Goal: Task Accomplishment & Management: Complete application form

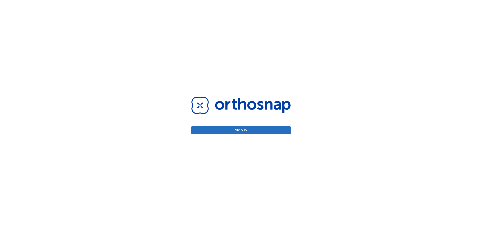
click at [265, 133] on button "Sign in" at bounding box center [240, 130] width 99 height 8
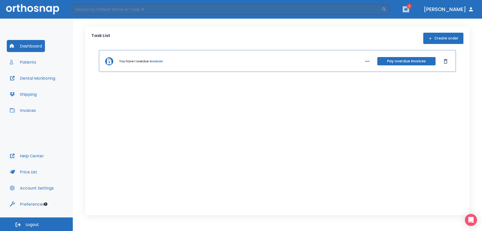
click at [409, 7] on button "button" at bounding box center [405, 9] width 7 height 6
click at [409, 21] on li "Susanna Villarino 1" at bounding box center [406, 22] width 53 height 10
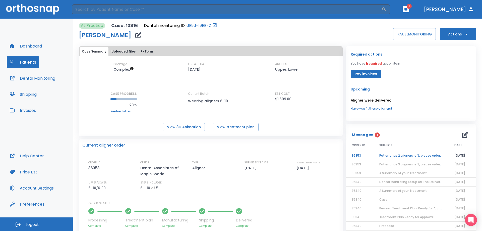
click at [404, 156] on td "Patient has 2 aligners left, please order next set!" at bounding box center [410, 155] width 75 height 9
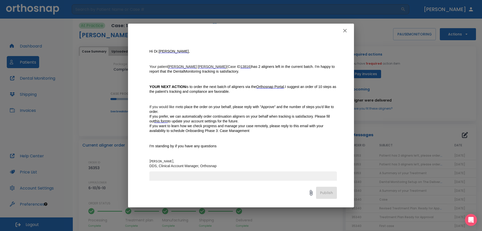
scroll to position [79, 0]
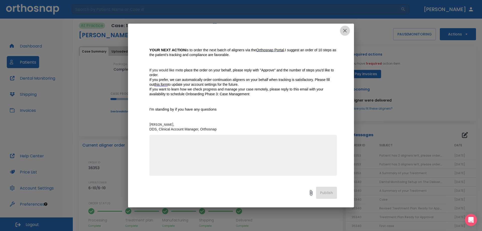
click at [343, 30] on icon "button" at bounding box center [345, 31] width 6 height 6
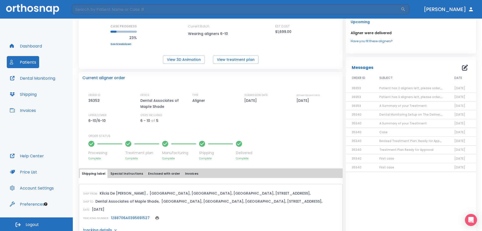
scroll to position [65, 0]
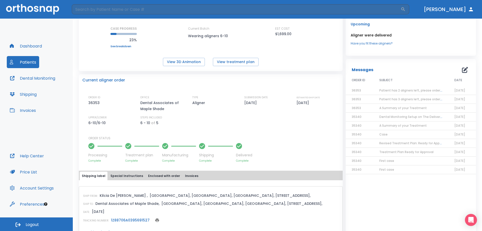
click at [397, 90] on span "Patient has 2 aligners left, please order next set!" at bounding box center [417, 90] width 76 height 4
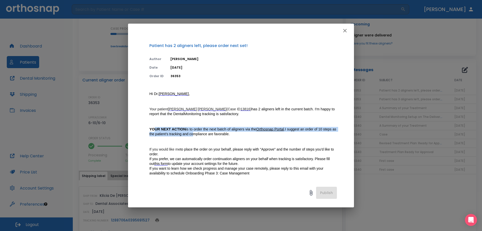
drag, startPoint x: 154, startPoint y: 127, endPoint x: 211, endPoint y: 137, distance: 58.6
click at [211, 137] on p "Hi Dr. Lee , Your patient Susanna Villarino (Case ID 13816 ) has 2 aligners lef…" at bounding box center [242, 150] width 187 height 119
click at [217, 137] on p "Hi Dr. Lee , Your patient Susanna Villarino (Case ID 13816 ) has 2 aligners lef…" at bounding box center [242, 150] width 187 height 119
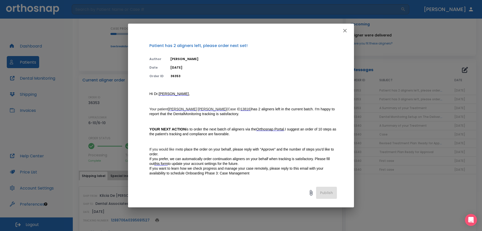
scroll to position [25, 0]
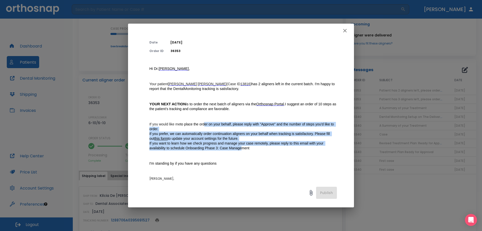
drag, startPoint x: 204, startPoint y: 119, endPoint x: 253, endPoint y: 151, distance: 59.2
click at [249, 149] on p "Hi Dr. Lee , Your patient Susanna Villarino (Case ID 13816 ) has 2 aligners lef…" at bounding box center [242, 125] width 187 height 119
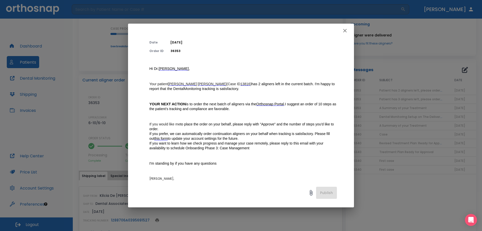
click at [253, 151] on p "Hi Dr. Lee , Your patient Susanna Villarino (Case ID 13816 ) has 2 aligners lef…" at bounding box center [242, 125] width 187 height 119
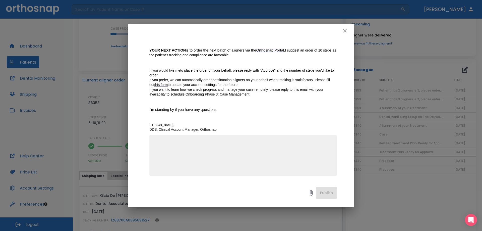
scroll to position [79, 0]
click at [274, 157] on textarea at bounding box center [242, 157] width 181 height 35
click at [344, 32] on icon "button" at bounding box center [345, 31] width 4 height 4
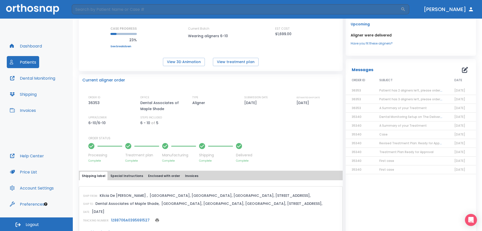
click at [34, 79] on button "Dental Monitoring" at bounding box center [32, 78] width 51 height 12
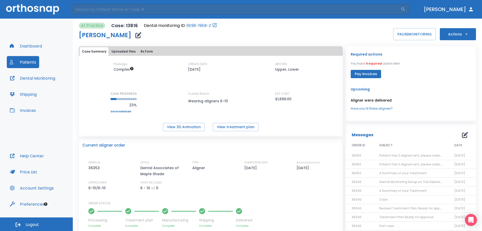
click at [464, 36] on icon "button" at bounding box center [466, 34] width 5 height 5
click at [200, 60] on div at bounding box center [241, 115] width 482 height 231
click at [31, 78] on button "Dental Monitoring" at bounding box center [32, 78] width 51 height 12
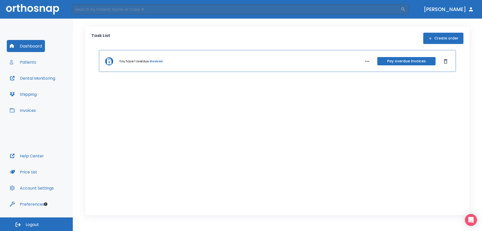
click at [33, 76] on button "Dental Monitoring" at bounding box center [32, 78] width 51 height 12
click at [31, 63] on button "Patients" at bounding box center [23, 62] width 32 height 12
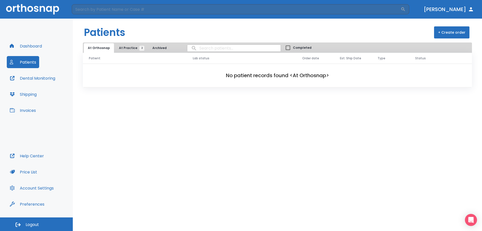
click at [123, 45] on button "At Practice 2" at bounding box center [130, 48] width 31 height 10
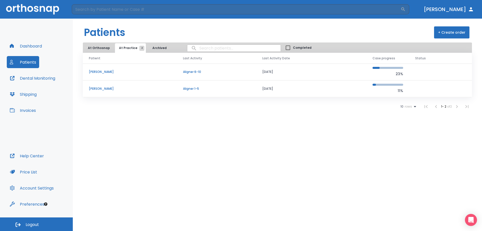
click at [110, 72] on p "[PERSON_NAME]" at bounding box center [130, 72] width 82 height 5
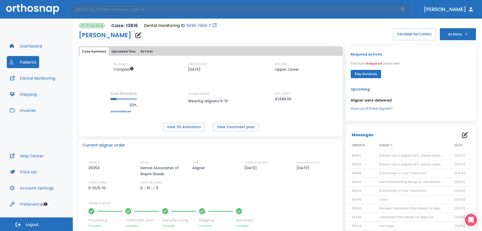
click at [458, 32] on button "Actions" at bounding box center [458, 34] width 36 height 12
click at [461, 74] on p "Order Next Aligners" at bounding box center [454, 73] width 28 height 5
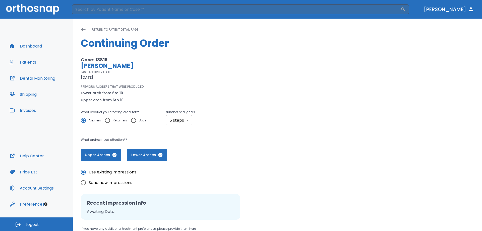
click at [185, 86] on div "PREVIOUS ALIGNERS THAT WERE PRODUCED Lower arch from 6 to 10 Upper arch from 6 …" at bounding box center [195, 93] width 229 height 19
click at [179, 120] on body "​ [PERSON_NAME] Dashboard Patients Dental Monitoring Shipping Invoices Help Cen…" at bounding box center [241, 115] width 482 height 231
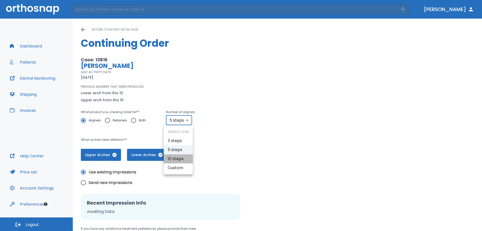
click at [183, 158] on li "10 steps" at bounding box center [178, 158] width 29 height 9
type input "10"
click at [263, 113] on div "What product you creating order for? * Aligners Retainers Both Number of aligne…" at bounding box center [195, 120] width 229 height 22
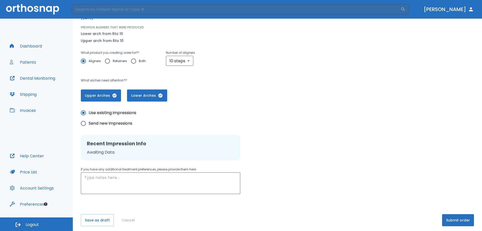
scroll to position [62, 0]
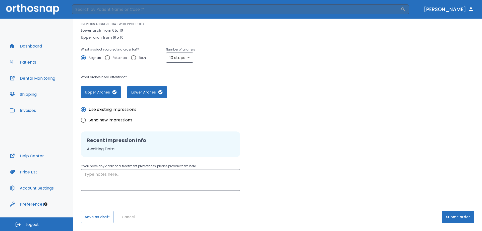
click at [182, 80] on div "Upper Arches Lower Arches" at bounding box center [195, 89] width 229 height 18
click at [456, 217] on button "Submit order" at bounding box center [458, 217] width 32 height 12
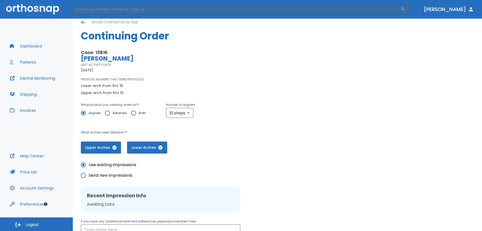
scroll to position [0, 0]
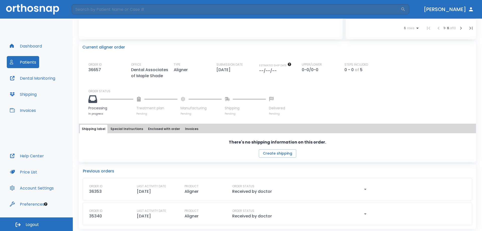
scroll to position [109, 0]
